Goal: Task Accomplishment & Management: Complete application form

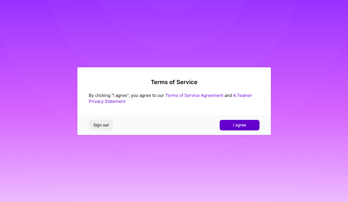
click at [232, 122] on button "I agree" at bounding box center [240, 125] width 40 height 10
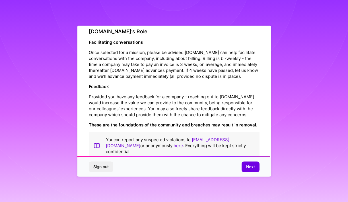
scroll to position [632, 0]
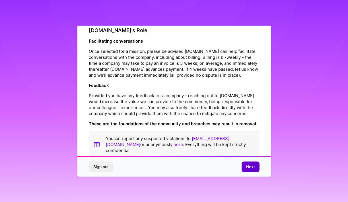
click at [245, 167] on button "Next" at bounding box center [251, 167] width 18 height 10
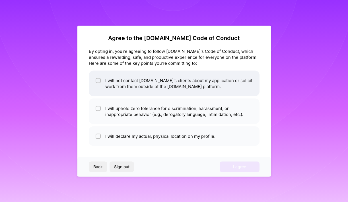
click at [97, 80] on input "checkbox" at bounding box center [99, 81] width 4 height 4
checkbox input "true"
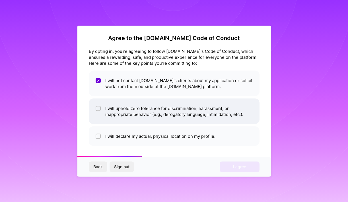
click at [99, 108] on input "checkbox" at bounding box center [99, 109] width 4 height 4
checkbox input "true"
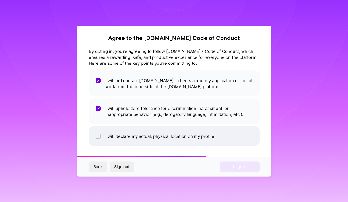
click at [99, 138] on div at bounding box center [98, 136] width 5 height 5
checkbox input "true"
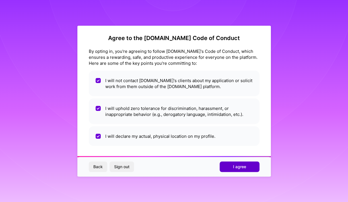
click at [225, 169] on button "I agree" at bounding box center [240, 167] width 40 height 10
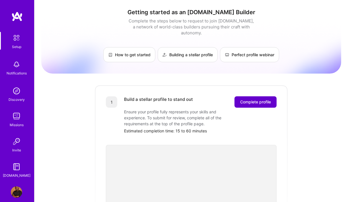
click at [253, 99] on span "Complete profile" at bounding box center [255, 102] width 31 height 6
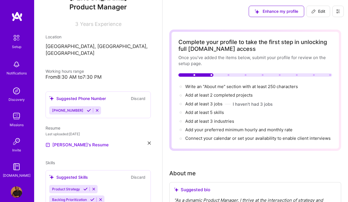
scroll to position [72, 0]
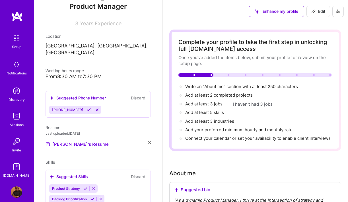
click at [87, 108] on icon at bounding box center [89, 110] width 4 height 4
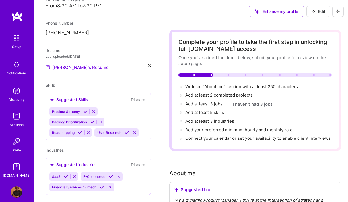
scroll to position [147, 0]
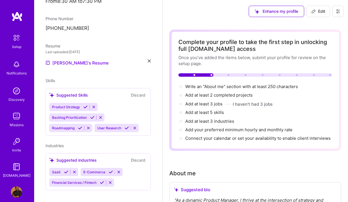
click at [85, 105] on icon at bounding box center [85, 107] width 4 height 4
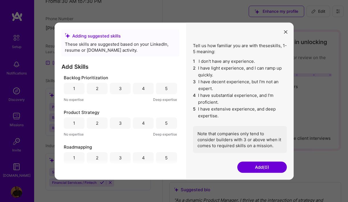
click at [140, 91] on div "4" at bounding box center [143, 88] width 21 height 11
click at [162, 124] on div "5" at bounding box center [166, 123] width 21 height 11
click at [165, 157] on div "5" at bounding box center [166, 158] width 3 height 6
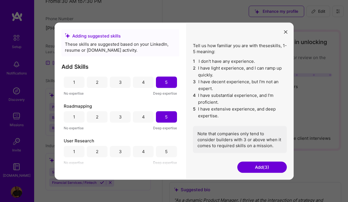
scroll to position [40, 0]
click at [142, 116] on div "4" at bounding box center [143, 118] width 3 height 6
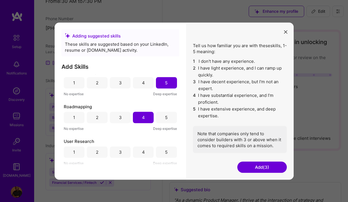
click at [142, 152] on div "4" at bounding box center [143, 152] width 3 height 6
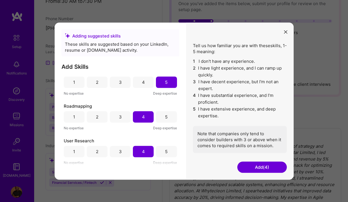
scroll to position [65, 0]
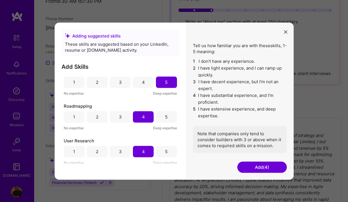
click at [258, 167] on button "Add (4)" at bounding box center [262, 167] width 50 height 11
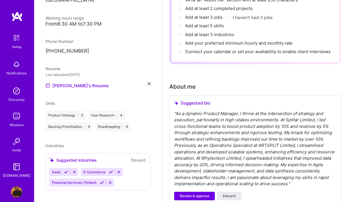
scroll to position [91, 0]
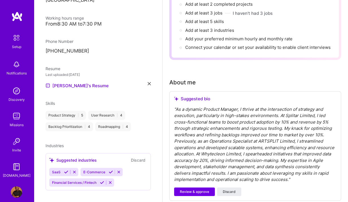
click at [66, 170] on icon at bounding box center [66, 172] width 4 height 4
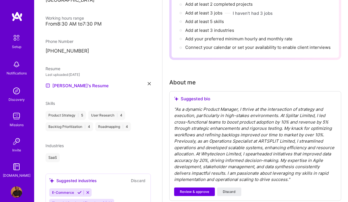
scroll to position [145, 0]
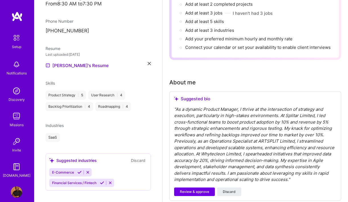
click at [102, 181] on icon at bounding box center [102, 183] width 4 height 4
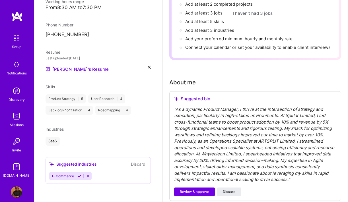
scroll to position [134, 0]
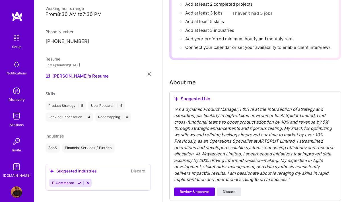
click at [78, 181] on icon at bounding box center [79, 183] width 4 height 4
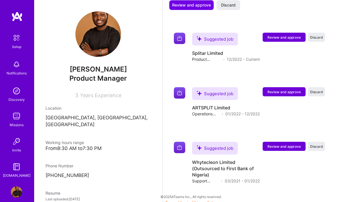
scroll to position [540, 0]
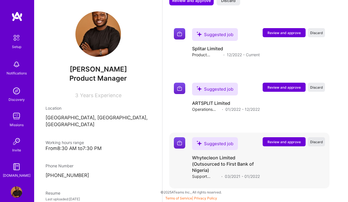
click at [318, 141] on span "Discard" at bounding box center [316, 142] width 13 height 5
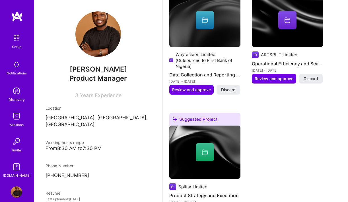
scroll to position [327, 0]
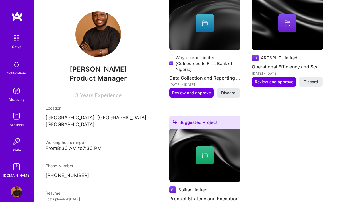
click at [229, 93] on span "Discard" at bounding box center [228, 93] width 15 height 6
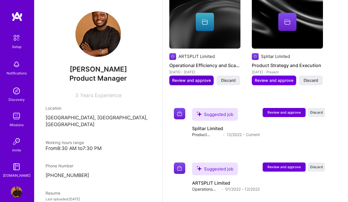
scroll to position [341, 0]
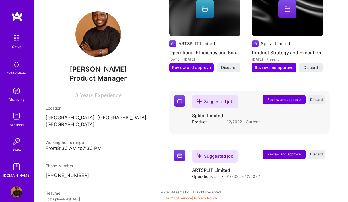
click at [286, 101] on span "Review and approve" at bounding box center [284, 99] width 33 height 5
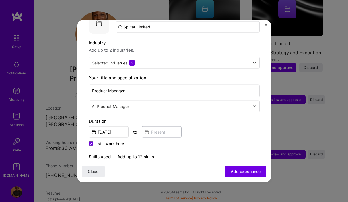
scroll to position [67, 0]
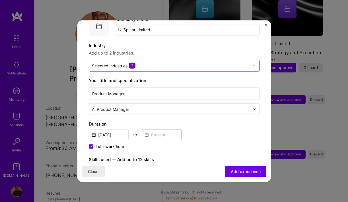
click at [255, 64] on img at bounding box center [254, 65] width 3 height 3
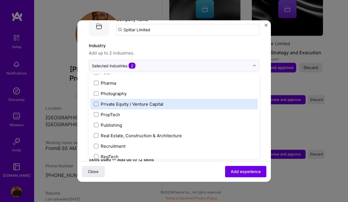
scroll to position [1014, 0]
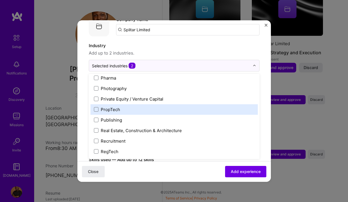
click at [157, 106] on label "PropTech" at bounding box center [174, 109] width 161 height 6
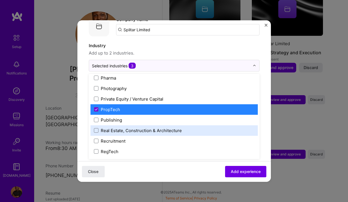
click at [150, 128] on div "Real Estate, Construction & Architecture" at bounding box center [141, 131] width 81 height 6
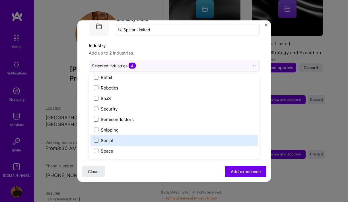
scroll to position [1119, 0]
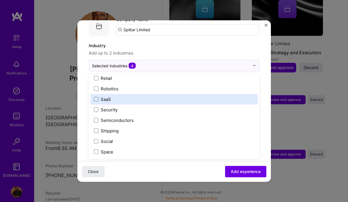
click at [127, 96] on div "SaaS" at bounding box center [174, 99] width 167 height 11
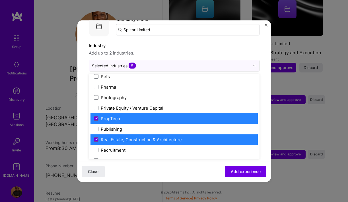
scroll to position [1004, 0]
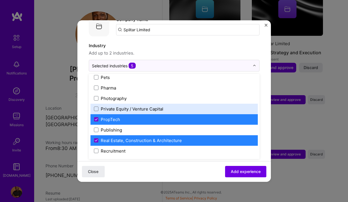
click at [126, 106] on div "Private Equity / Venture Capital" at bounding box center [132, 109] width 63 height 6
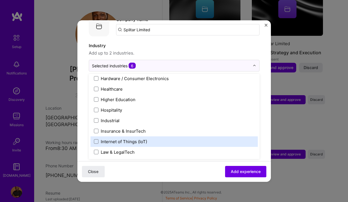
scroll to position [701, 0]
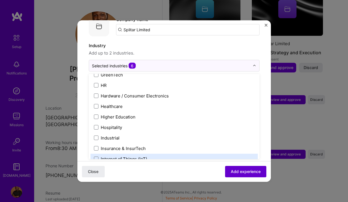
click at [235, 171] on span "Add experience" at bounding box center [246, 172] width 30 height 6
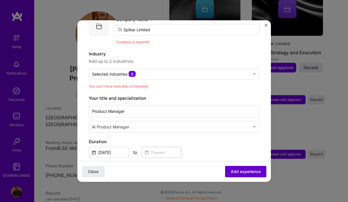
scroll to position [57, 0]
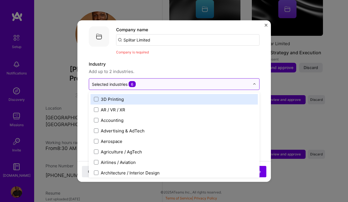
click at [121, 81] on div "Selected industries 6" at bounding box center [114, 84] width 44 height 6
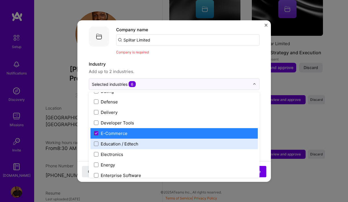
scroll to position [472, 0]
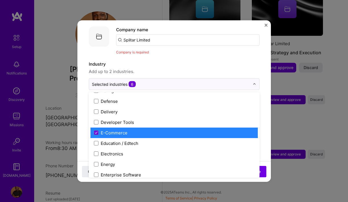
click at [106, 130] on div "E-Commerce" at bounding box center [114, 133] width 27 height 6
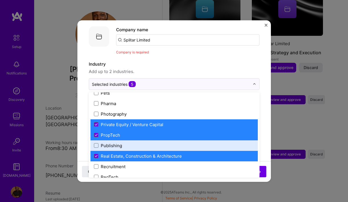
scroll to position [1009, 0]
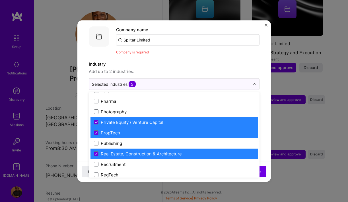
click at [122, 151] on div "Real Estate, Construction & Architecture" at bounding box center [141, 154] width 81 height 6
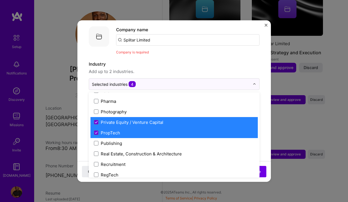
click at [117, 130] on div "PropTech" at bounding box center [110, 133] width 19 height 6
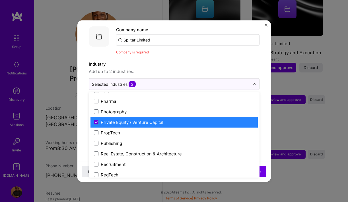
click at [120, 119] on div "Private Equity / Venture Capital" at bounding box center [132, 122] width 63 height 6
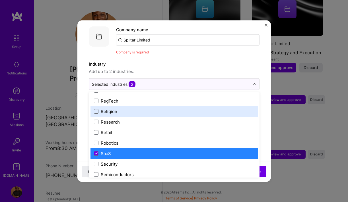
scroll to position [1085, 0]
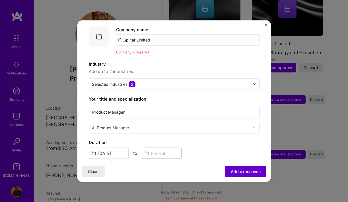
click at [247, 175] on span "Add experience" at bounding box center [246, 172] width 30 height 6
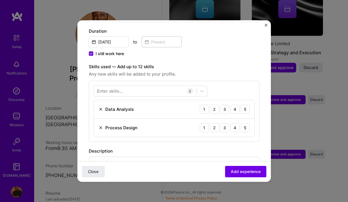
scroll to position [168, 0]
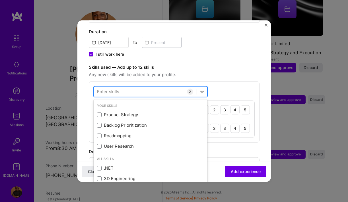
click at [200, 89] on icon at bounding box center [202, 92] width 6 height 6
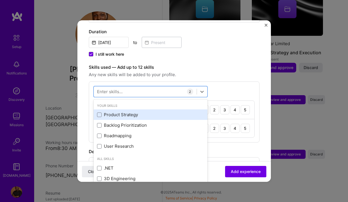
click at [123, 112] on div "Product Strategy" at bounding box center [150, 115] width 107 height 6
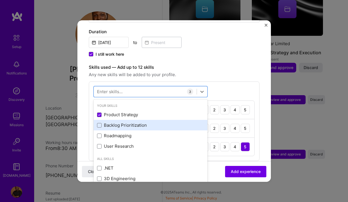
click at [123, 122] on div "Backlog Prioritization" at bounding box center [150, 125] width 107 height 6
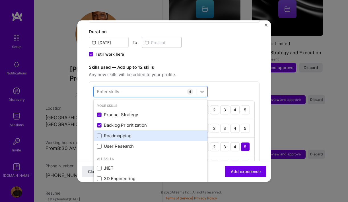
click at [119, 133] on div "Roadmapping" at bounding box center [150, 136] width 107 height 6
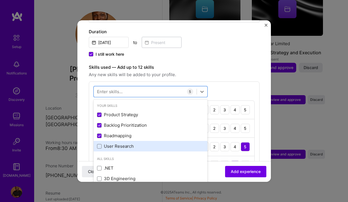
click at [117, 143] on div "User Research" at bounding box center [150, 146] width 107 height 6
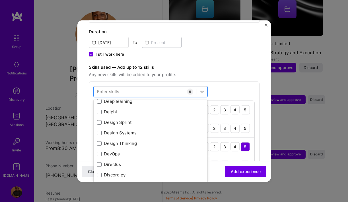
scroll to position [1079, 0]
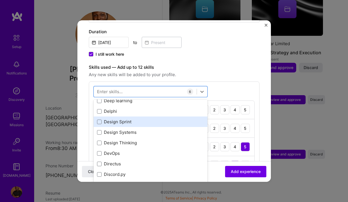
click at [116, 119] on div "Design Sprint" at bounding box center [150, 122] width 107 height 6
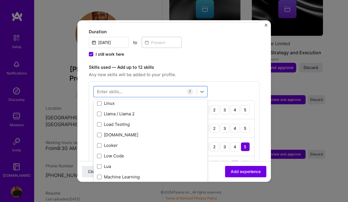
scroll to position [2037, 0]
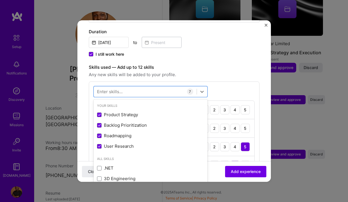
click at [237, 81] on div "option Design Sprint, selected. option Roadmapping selected, 0 of 2. 378 result…" at bounding box center [174, 158] width 171 height 154
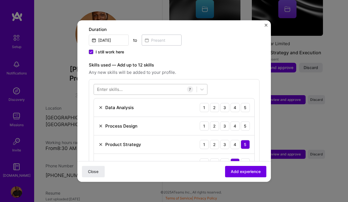
scroll to position [169, 0]
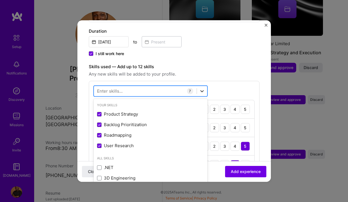
click at [203, 88] on icon at bounding box center [202, 91] width 6 height 6
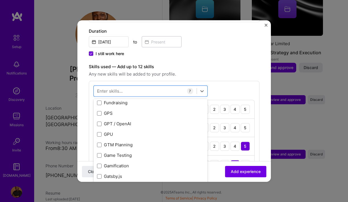
scroll to position [1495, 0]
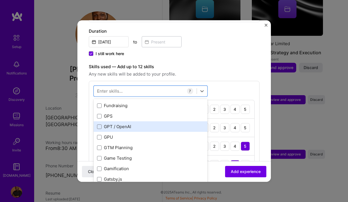
click at [136, 124] on div "GPT / OpenAI" at bounding box center [150, 127] width 107 height 6
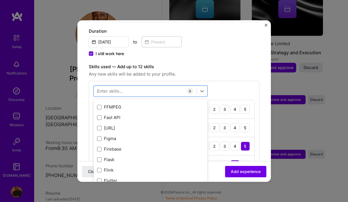
scroll to position [1398, 0]
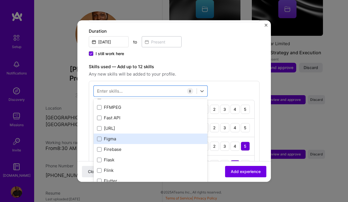
click at [129, 136] on div "Figma" at bounding box center [150, 139] width 107 height 6
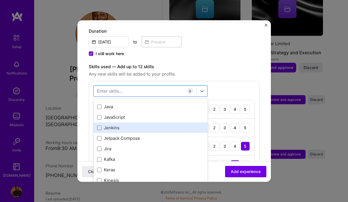
scroll to position [1878, 0]
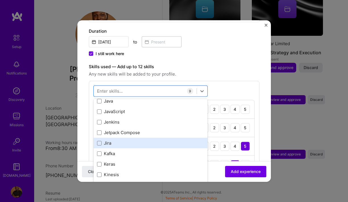
click at [130, 141] on div "Jira" at bounding box center [151, 143] width 114 height 11
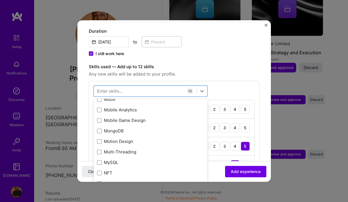
scroll to position [2252, 0]
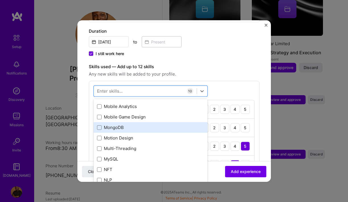
click at [133, 125] on div "MongoDB" at bounding box center [150, 128] width 107 height 6
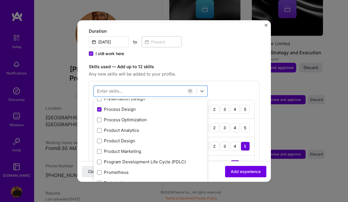
scroll to position [2642, 0]
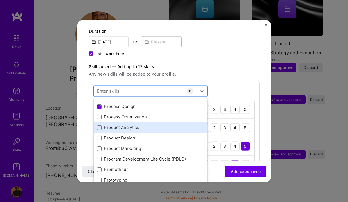
click at [140, 125] on div "Product Analytics" at bounding box center [151, 127] width 114 height 11
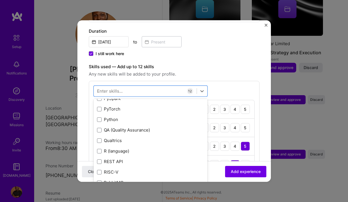
scroll to position [2758, 0]
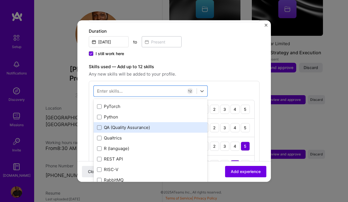
click at [135, 125] on div "QA (Quality Assurance)" at bounding box center [150, 128] width 107 height 6
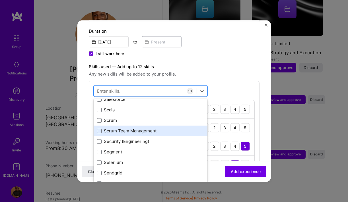
scroll to position [3105, 0]
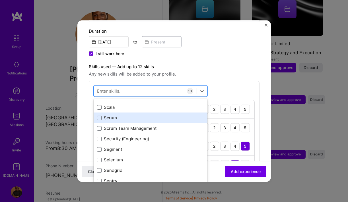
click at [128, 115] on div "Scrum" at bounding box center [151, 118] width 114 height 11
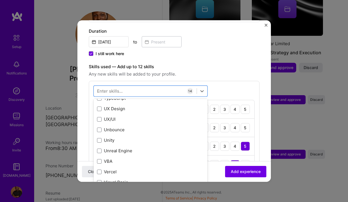
scroll to position [3629, 0]
click at [128, 118] on div "UX/UI" at bounding box center [150, 121] width 107 height 6
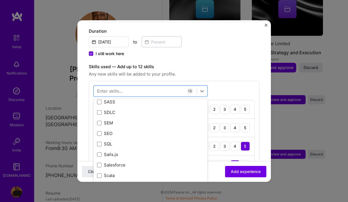
scroll to position [3035, 0]
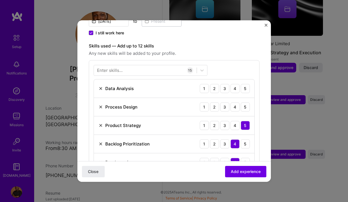
scroll to position [191, 0]
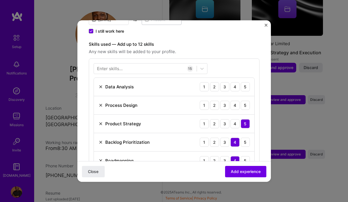
click at [101, 103] on img at bounding box center [101, 105] width 5 height 5
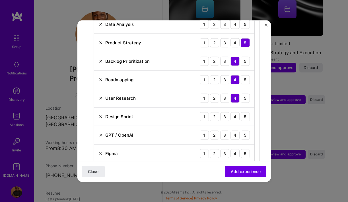
scroll to position [253, 0]
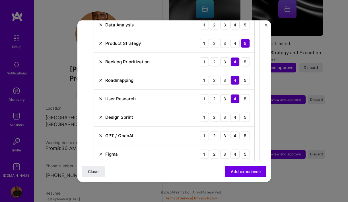
click at [100, 115] on img at bounding box center [101, 117] width 5 height 5
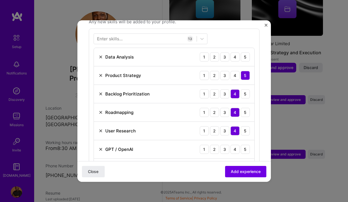
scroll to position [221, 0]
click at [101, 54] on img at bounding box center [101, 56] width 5 height 5
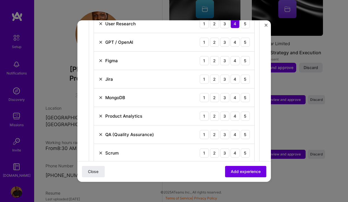
scroll to position [308, 0]
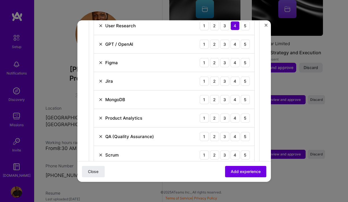
click at [101, 97] on img at bounding box center [101, 99] width 5 height 5
click at [226, 96] on div "3" at bounding box center [224, 99] width 9 height 9
click at [235, 77] on div "4" at bounding box center [235, 81] width 9 height 9
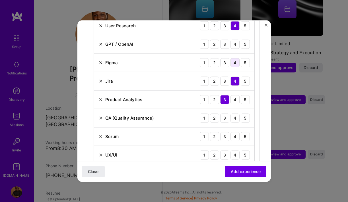
click at [237, 58] on div "4" at bounding box center [235, 62] width 9 height 9
click at [237, 40] on div "4" at bounding box center [235, 44] width 9 height 9
click at [227, 114] on div "3" at bounding box center [224, 118] width 9 height 9
click at [236, 132] on div "4" at bounding box center [235, 136] width 9 height 9
click at [236, 151] on div "4" at bounding box center [235, 155] width 9 height 9
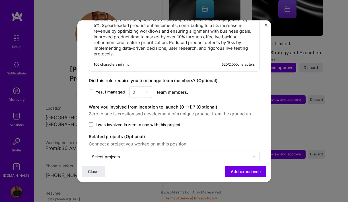
scroll to position [506, 0]
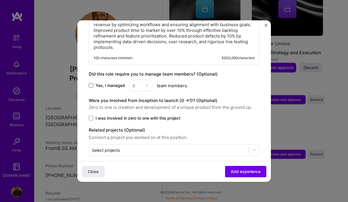
click at [90, 83] on span at bounding box center [91, 85] width 5 height 5
click at [0, 0] on input "Yes, I managed" at bounding box center [0, 0] width 0 height 0
click at [147, 84] on img at bounding box center [146, 85] width 3 height 3
click at [142, 118] on div "3" at bounding box center [140, 121] width 19 height 11
click at [92, 116] on span at bounding box center [91, 118] width 5 height 5
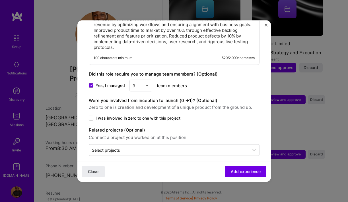
click at [0, 0] on input "I was involved in zero to one with this project" at bounding box center [0, 0] width 0 height 0
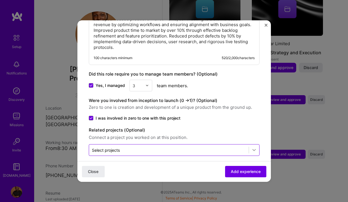
click at [253, 147] on icon at bounding box center [254, 150] width 6 height 6
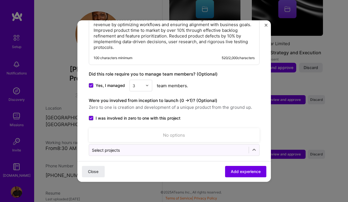
click at [192, 132] on div "No options" at bounding box center [174, 135] width 167 height 11
click at [162, 132] on div "No options" at bounding box center [174, 135] width 167 height 11
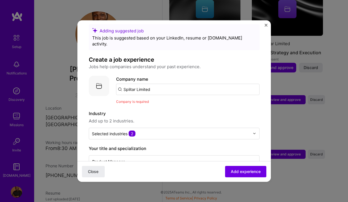
scroll to position [0, 0]
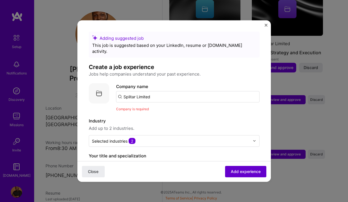
click at [241, 173] on span "Add experience" at bounding box center [246, 172] width 30 height 6
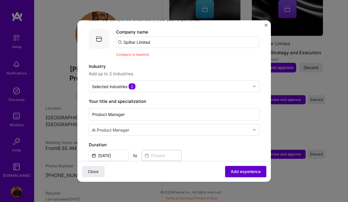
scroll to position [57, 0]
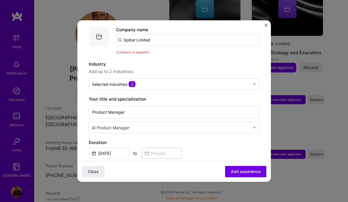
click at [150, 34] on input "Splitar Limited" at bounding box center [187, 39] width 143 height 11
type input "Splitar Limited"
click at [165, 52] on div "Splitar Limited" at bounding box center [165, 56] width 34 height 10
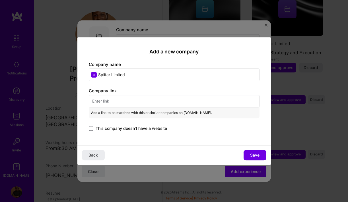
click at [128, 103] on input "text" at bounding box center [174, 101] width 171 height 13
paste input "[URL][DOMAIN_NAME]"
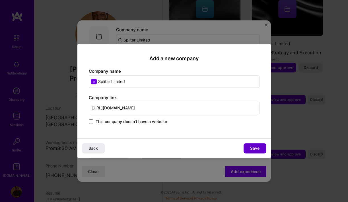
type input "[URL][DOMAIN_NAME]"
click at [250, 147] on span "Save" at bounding box center [254, 149] width 9 height 6
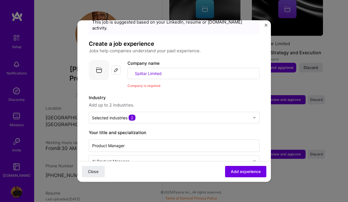
scroll to position [0, 0]
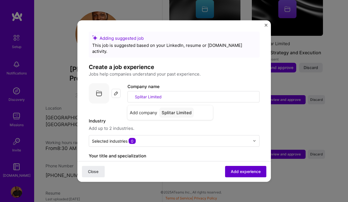
click at [242, 174] on span "Add experience" at bounding box center [246, 172] width 30 height 6
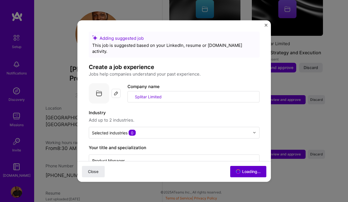
scroll to position [332, 0]
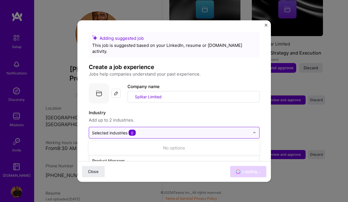
click at [167, 130] on input "text" at bounding box center [171, 133] width 158 height 6
click at [120, 130] on div "Selected industries 0" at bounding box center [114, 133] width 44 height 6
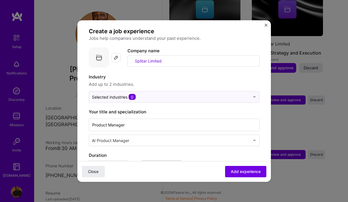
scroll to position [37, 0]
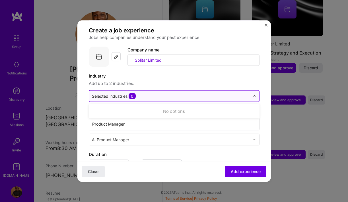
click at [98, 93] on div "Selected industries 0" at bounding box center [114, 96] width 44 height 6
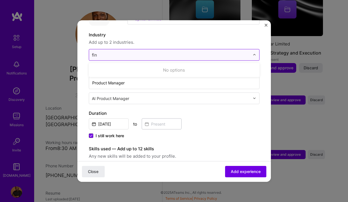
scroll to position [0, 0]
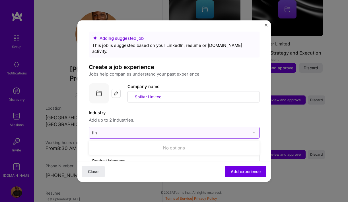
click at [106, 130] on input "fin" at bounding box center [171, 133] width 158 height 6
click at [149, 130] on input "financial services/fintech" at bounding box center [171, 133] width 158 height 6
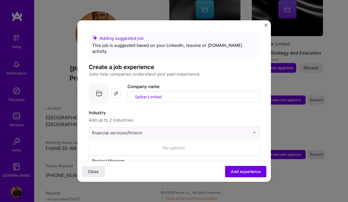
type input "financial services/fintech"
